Goal: Task Accomplishment & Management: Complete application form

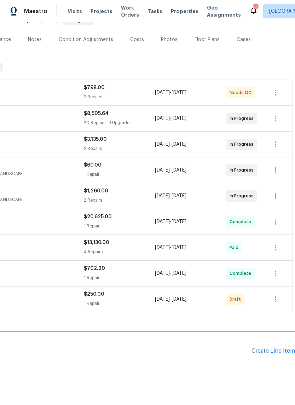
scroll to position [78, 105]
click at [276, 298] on icon "button" at bounding box center [275, 299] width 8 height 8
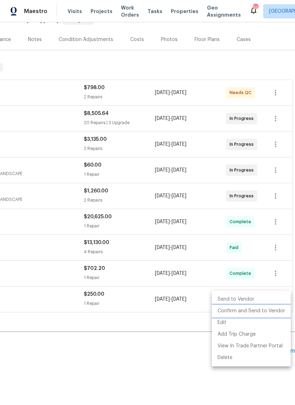
click at [263, 310] on li "Confirm and Send to Vendor" at bounding box center [251, 311] width 79 height 12
click at [182, 333] on div at bounding box center [147, 202] width 295 height 405
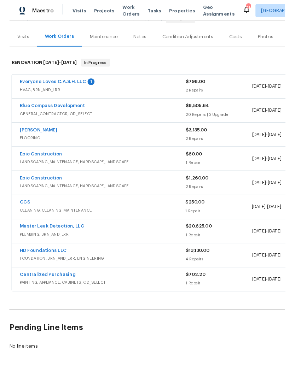
scroll to position [78, 0]
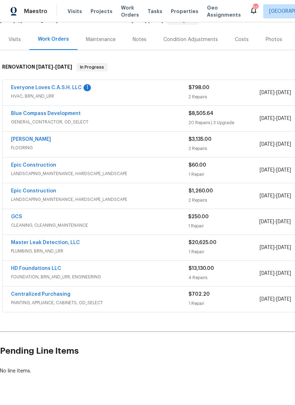
click at [19, 216] on link "GCS" at bounding box center [16, 216] width 11 height 5
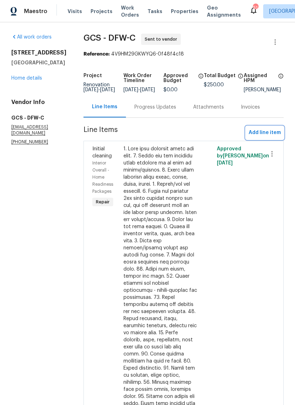
click at [271, 137] on span "Add line item" at bounding box center [265, 132] width 32 height 9
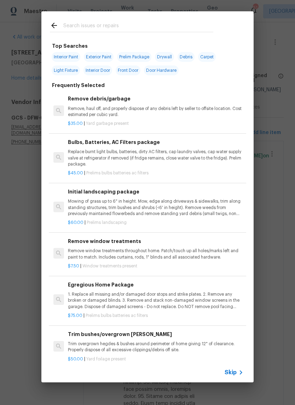
click at [161, 17] on div at bounding box center [131, 25] width 180 height 28
click at [81, 24] on input "text" at bounding box center [138, 26] width 150 height 11
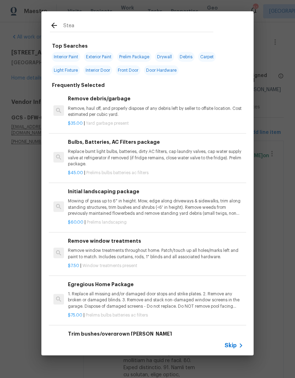
type input "Steam"
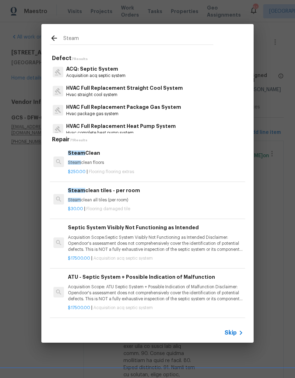
click at [78, 157] on h6 "Steam Clean" at bounding box center [155, 153] width 175 height 8
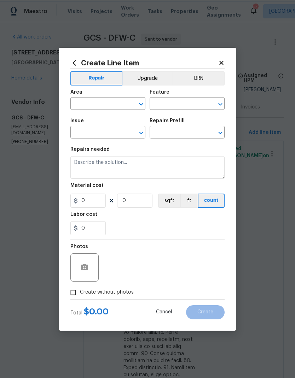
type input "Overall Flooring"
type input "Flooring Extras"
type input "Steam Clean $250.00"
type textarea "Steam clean floors"
type input "250"
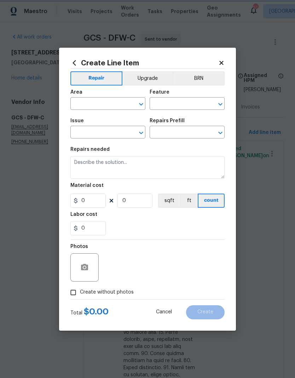
type input "1"
click at [90, 102] on input "text" at bounding box center [97, 104] width 55 height 11
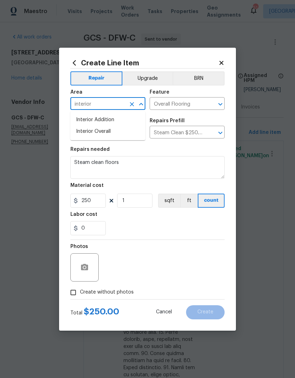
click at [94, 132] on li "Interior Overall" at bounding box center [107, 132] width 75 height 12
type input "Interior Overall"
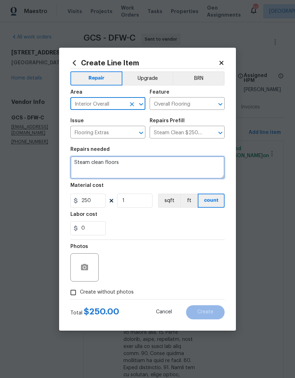
click at [127, 169] on textarea "Steam clean floors" at bounding box center [147, 167] width 154 height 23
type textarea "Steam clean all carpeted areas"
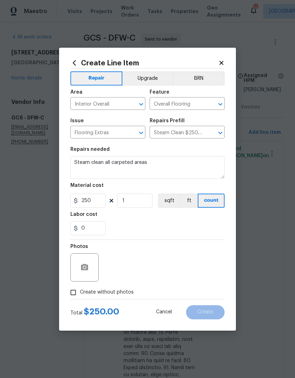
click at [187, 221] on div "Labor cost" at bounding box center [147, 216] width 154 height 9
click at [74, 289] on input "Create without photos" at bounding box center [72, 292] width 13 height 13
checkbox input "true"
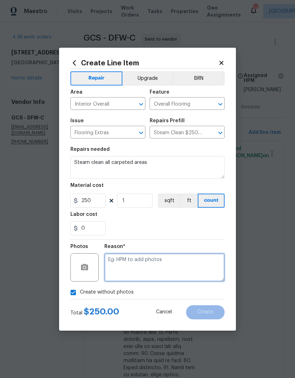
click at [195, 265] on textarea at bounding box center [164, 268] width 120 height 28
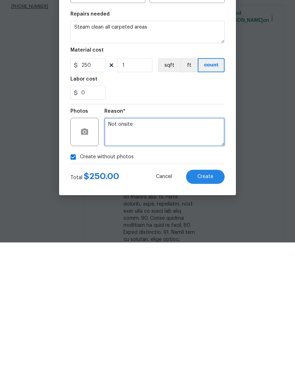
type textarea "Not onsite"
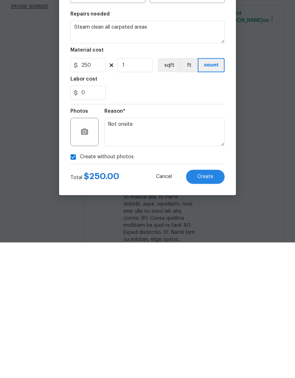
click at [189, 240] on div "Reason* Not onsite" at bounding box center [164, 263] width 120 height 46
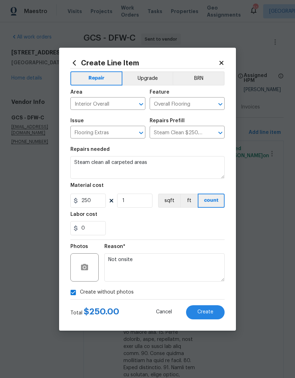
click at [210, 315] on span "Create" at bounding box center [205, 312] width 16 height 5
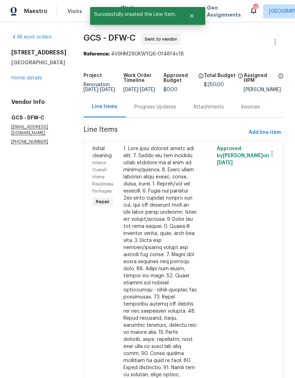
scroll to position [0, 0]
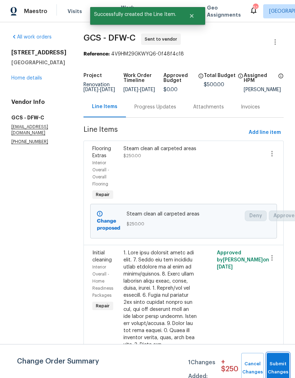
click at [283, 363] on button "Submit Changes" at bounding box center [278, 368] width 23 height 30
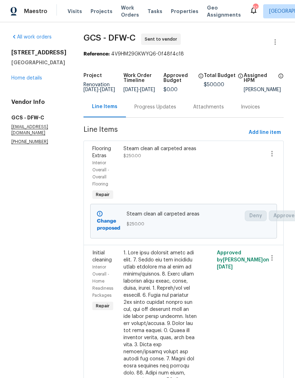
click at [154, 110] on div "Progress Updates" at bounding box center [155, 107] width 42 height 7
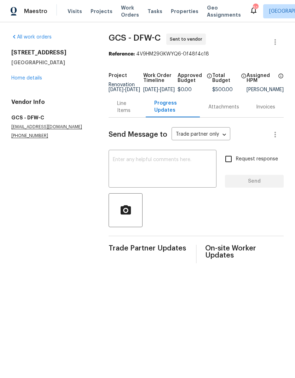
click at [186, 170] on textarea at bounding box center [162, 169] width 99 height 25
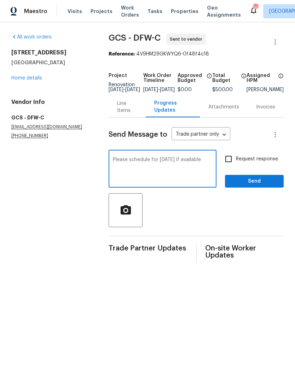
type textarea "Please schedule for [DATE] if available"
click at [232, 165] on input "Request response" at bounding box center [228, 159] width 15 height 15
checkbox input "true"
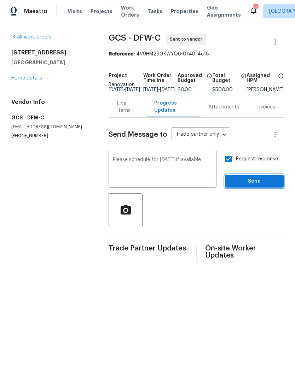
click at [260, 185] on span "Send" at bounding box center [254, 181] width 47 height 9
